Goal: Find specific page/section: Find specific page/section

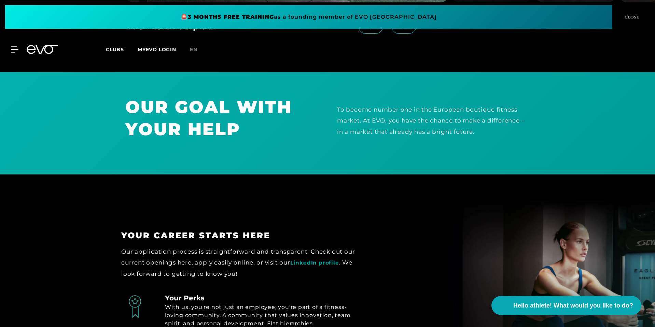
scroll to position [855, 0]
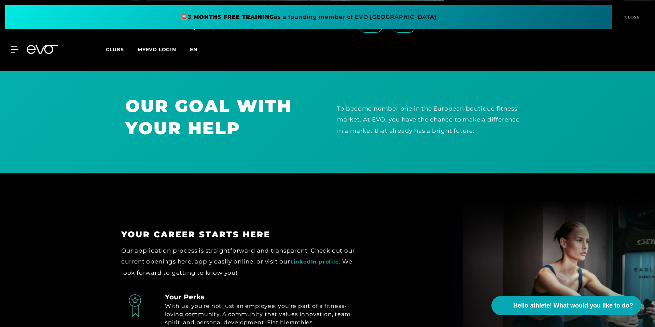
click at [191, 47] on div "Clubs MYEVO LOGIN en" at bounding box center [369, 50] width 526 height 8
click at [192, 48] on font "en" at bounding box center [194, 49] width 8 height 6
